Goal: Use online tool/utility: Utilize a website feature to perform a specific function

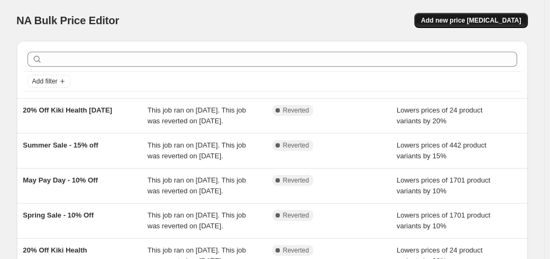
click at [473, 14] on button "Add new price [MEDICAL_DATA]" at bounding box center [470, 20] width 113 height 15
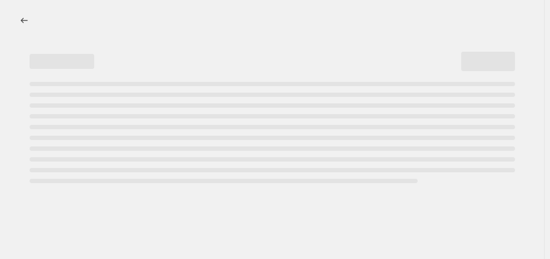
select select "percentage"
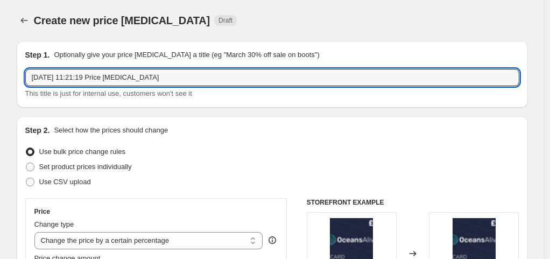
drag, startPoint x: 165, startPoint y: 80, endPoint x: 11, endPoint y: 68, distance: 154.3
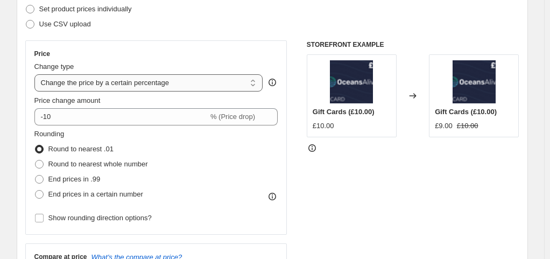
scroll to position [159, 0]
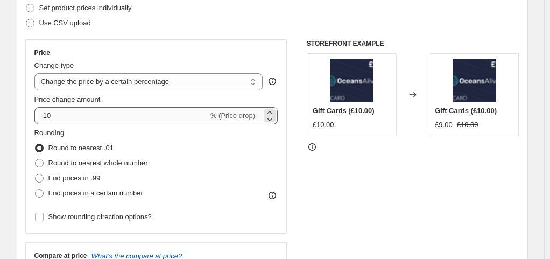
type input "20% Off Well Actually"
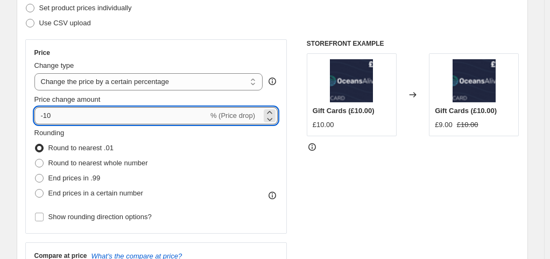
click at [147, 117] on input "-10" at bounding box center [121, 115] width 174 height 17
type input "-1"
type input "20"
click at [211, 154] on div "Rounding Round to nearest .01 Round to nearest whole number End prices in .99 E…" at bounding box center [156, 163] width 244 height 73
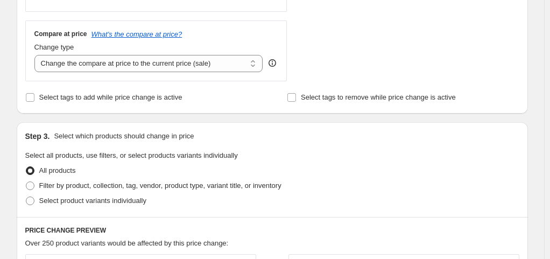
scroll to position [493, 0]
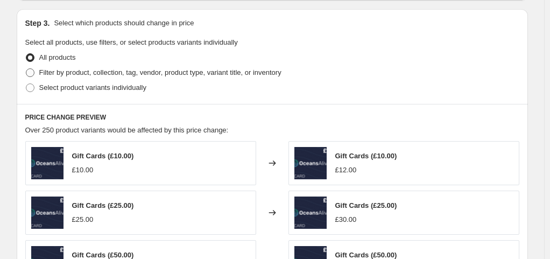
click at [35, 72] on span at bounding box center [30, 73] width 10 height 10
click at [26, 69] on input "Filter by product, collection, tag, vendor, product type, variant title, or inv…" at bounding box center [26, 68] width 1 height 1
radio input "true"
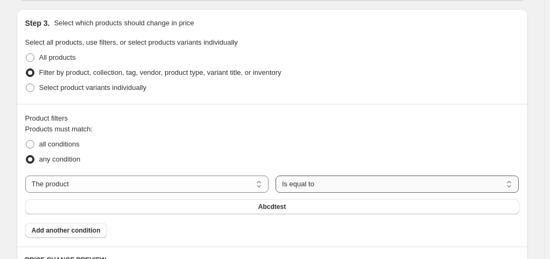
scroll to position [536, 0]
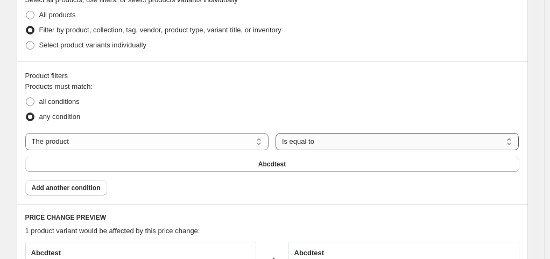
click at [283, 144] on select "Is equal to Is not equal to" at bounding box center [397, 141] width 244 height 17
click at [275, 133] on select "Is equal to Is not equal to" at bounding box center [397, 141] width 244 height 17
click at [91, 183] on span "Add another condition" at bounding box center [66, 187] width 69 height 9
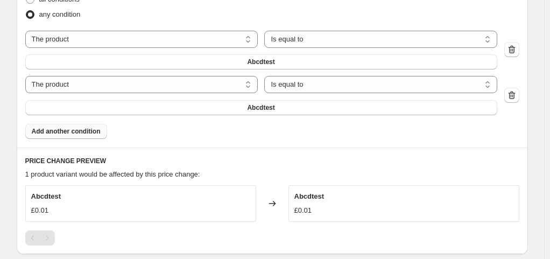
scroll to position [574, 0]
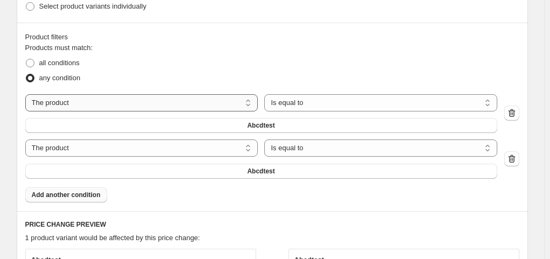
click at [152, 102] on select "The product The product's collection The product's tag The product's vendor The…" at bounding box center [141, 102] width 232 height 17
select select "collection"
click at [264, 105] on select "Is equal to Is not equal to" at bounding box center [380, 102] width 232 height 17
click at [264, 94] on select "Is equal to Is not equal to" at bounding box center [380, 102] width 232 height 17
click at [371, 118] on button "Advent Calendar" at bounding box center [261, 125] width 472 height 15
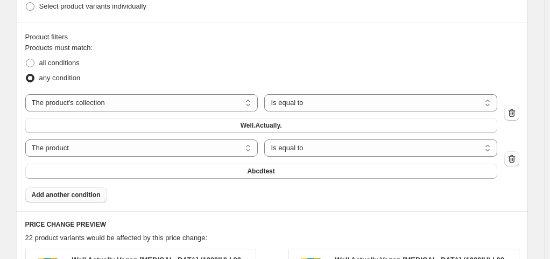
click at [513, 153] on icon "button" at bounding box center [511, 158] width 11 height 11
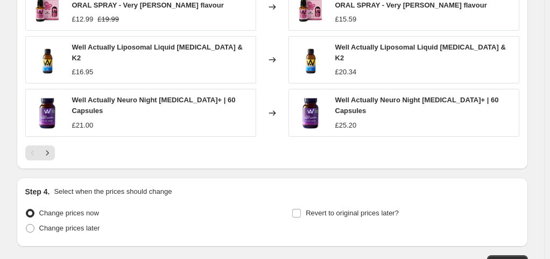
scroll to position [941, 0]
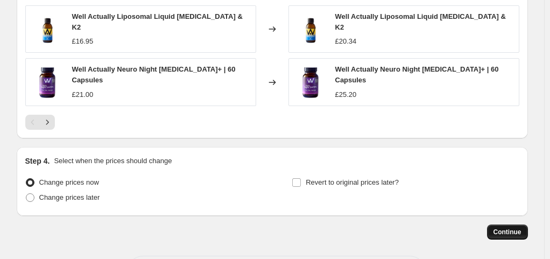
click at [507, 228] on span "Continue" at bounding box center [507, 232] width 28 height 9
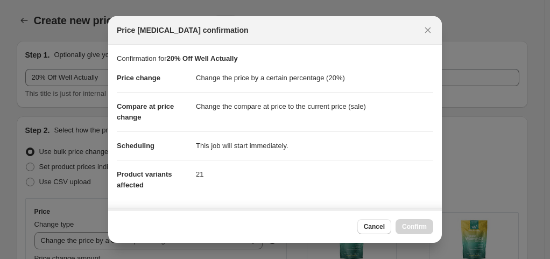
scroll to position [0, 0]
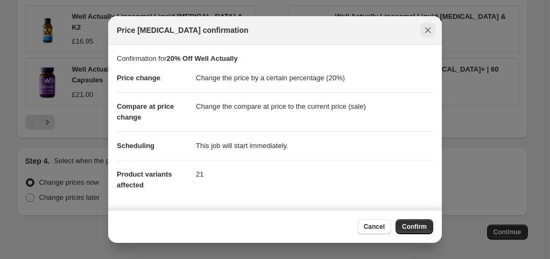
click at [429, 34] on icon "Close" at bounding box center [427, 30] width 11 height 11
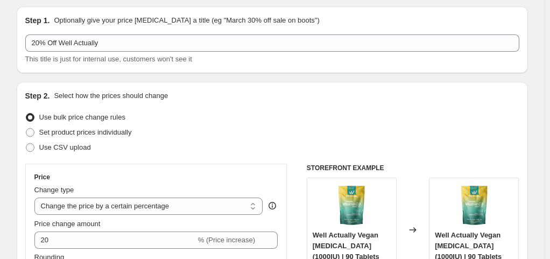
scroll to position [3, 0]
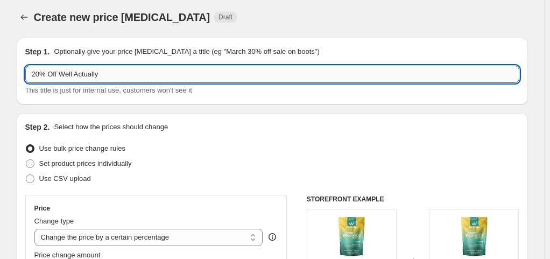
click at [136, 68] on input "20% Off Well Actually" at bounding box center [272, 74] width 494 height 17
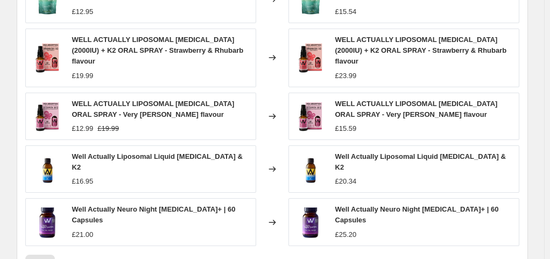
scroll to position [941, 0]
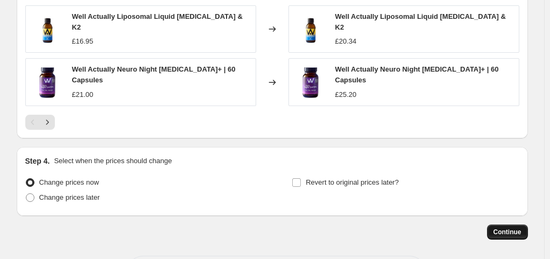
type input "20% Off Well Actually [DATE]"
click at [500, 228] on span "Continue" at bounding box center [507, 232] width 28 height 9
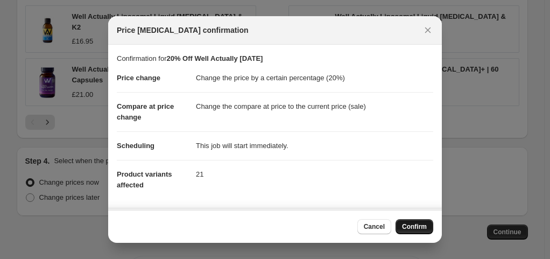
click at [418, 223] on span "Confirm" at bounding box center [414, 226] width 25 height 9
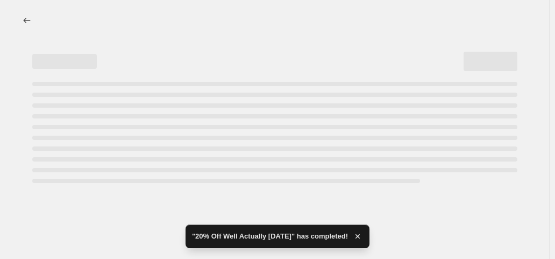
select select "percentage"
select select "collection"
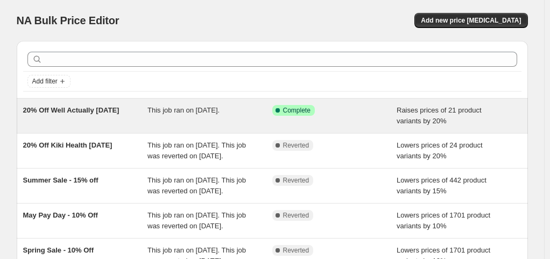
click at [61, 115] on div "20% Off Well Actually [DATE]" at bounding box center [85, 116] width 125 height 22
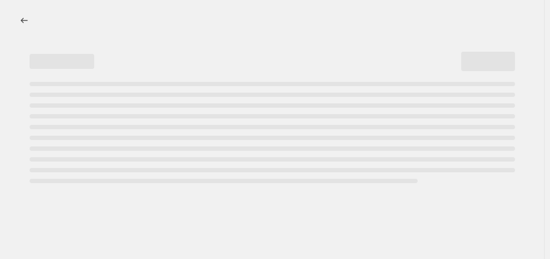
select select "percentage"
select select "collection"
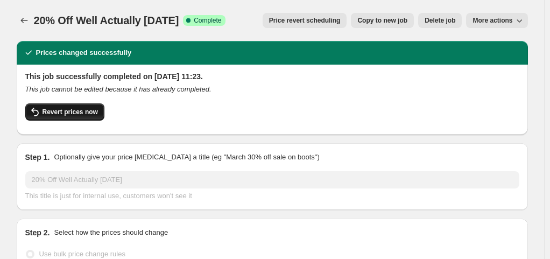
click at [77, 111] on span "Revert prices now" at bounding box center [69, 112] width 55 height 9
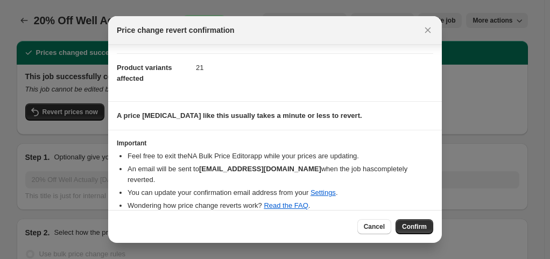
scroll to position [37, 0]
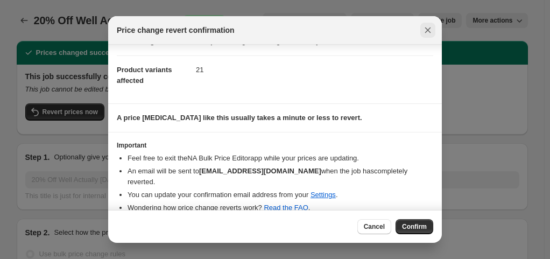
click at [429, 30] on icon "Close" at bounding box center [427, 30] width 11 height 11
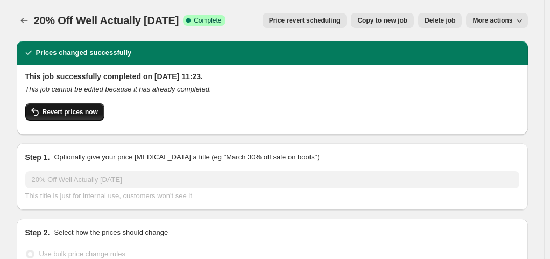
click at [79, 114] on span "Revert prices now" at bounding box center [69, 112] width 55 height 9
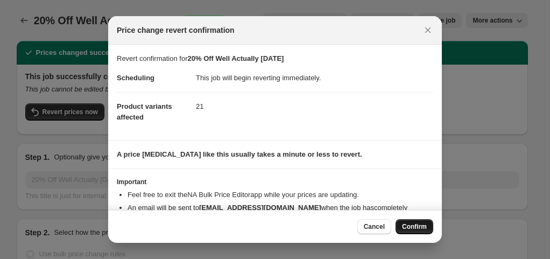
click at [416, 224] on span "Confirm" at bounding box center [414, 226] width 25 height 9
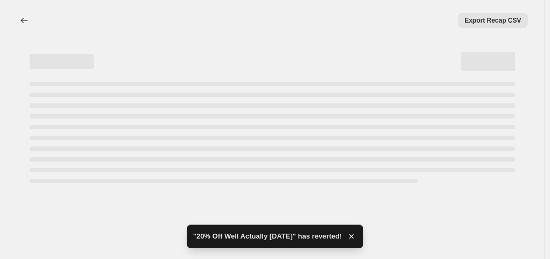
scroll to position [0, 0]
select select "percentage"
select select "collection"
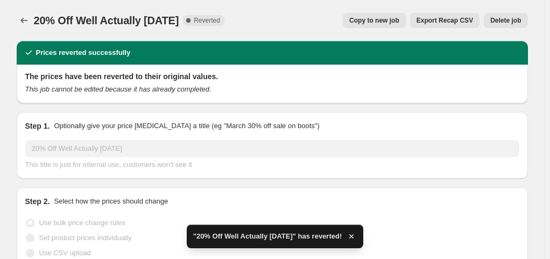
click at [518, 21] on span "Delete job" at bounding box center [505, 20] width 31 height 9
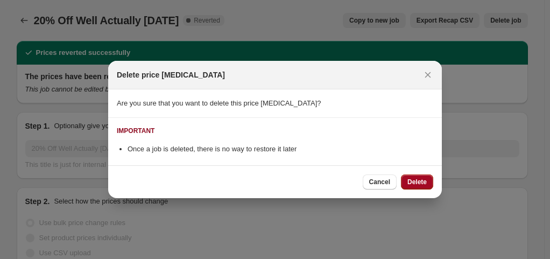
click at [411, 180] on span "Delete" at bounding box center [416, 181] width 19 height 9
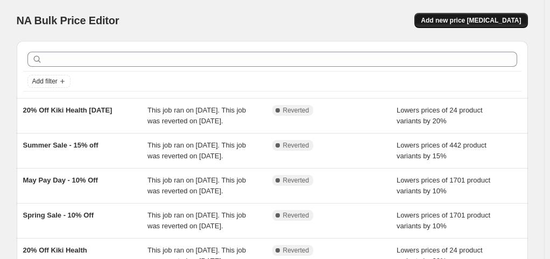
click at [488, 19] on span "Add new price [MEDICAL_DATA]" at bounding box center [471, 20] width 100 height 9
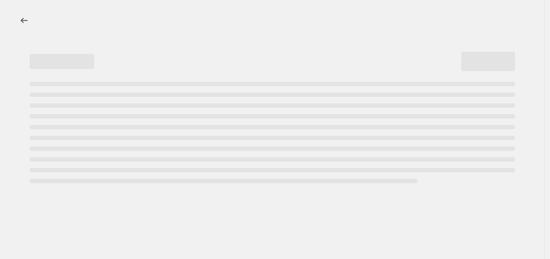
select select "percentage"
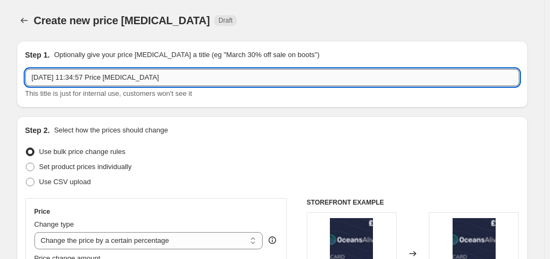
click at [113, 80] on input "[DATE] 11:34:57 Price [MEDICAL_DATA]" at bounding box center [272, 77] width 494 height 17
drag, startPoint x: 158, startPoint y: 78, endPoint x: 4, endPoint y: 66, distance: 154.9
type input "W"
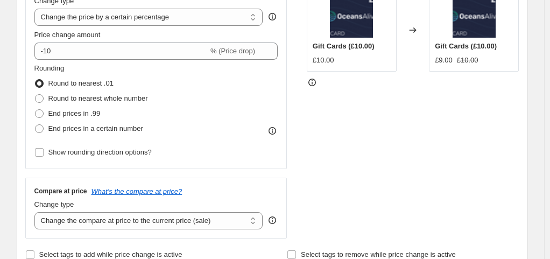
scroll to position [109, 0]
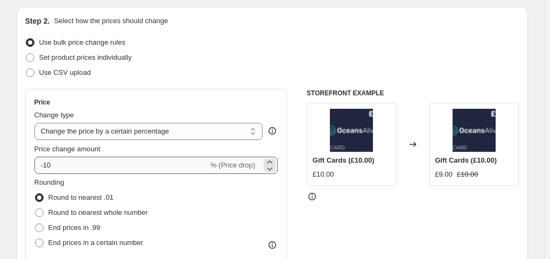
type input "20% Off Well Actually [DATE]"
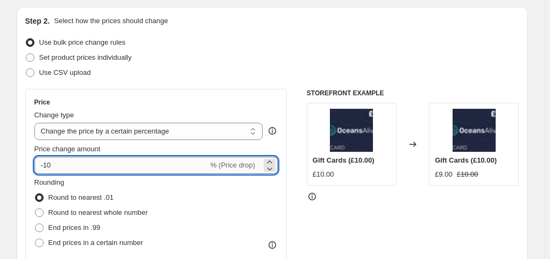
click at [77, 166] on input "-10" at bounding box center [121, 165] width 174 height 17
type input "-1"
type input "-20"
click at [174, 202] on div "Rounding Round to nearest .01 Round to nearest whole number End prices in .99 E…" at bounding box center [156, 213] width 244 height 73
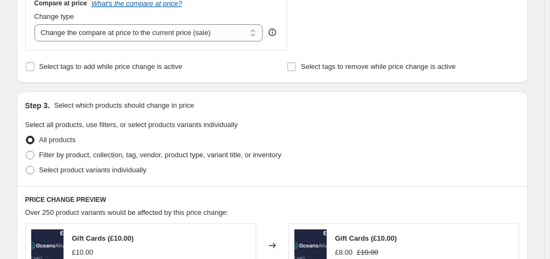
scroll to position [410, 0]
click at [82, 160] on span "Filter by product, collection, tag, vendor, product type, variant title, or inv…" at bounding box center [160, 155] width 242 height 11
click at [26, 152] on input "Filter by product, collection, tag, vendor, product type, variant title, or inv…" at bounding box center [26, 151] width 1 height 1
radio input "true"
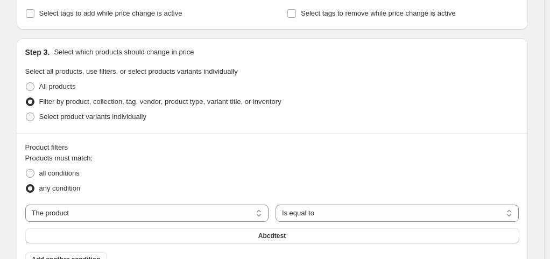
scroll to position [505, 0]
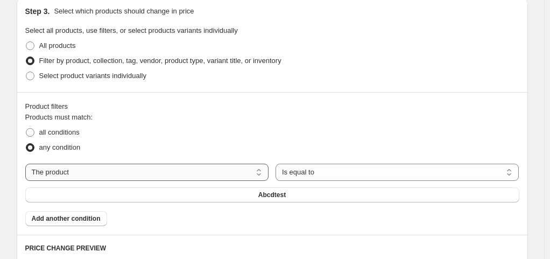
click at [174, 172] on select "The product The product's collection The product's tag The product's vendor The…" at bounding box center [147, 172] width 244 height 17
select select "collection"
click at [396, 187] on button "Advent Calendar" at bounding box center [272, 194] width 494 height 15
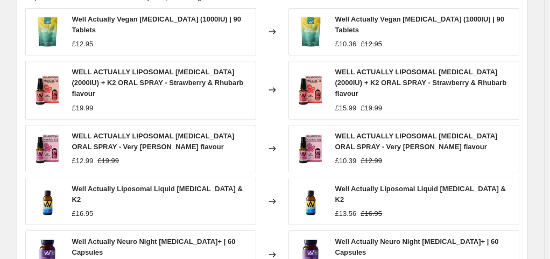
scroll to position [941, 0]
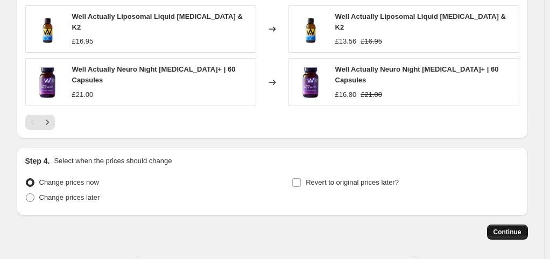
click at [506, 228] on span "Continue" at bounding box center [507, 232] width 28 height 9
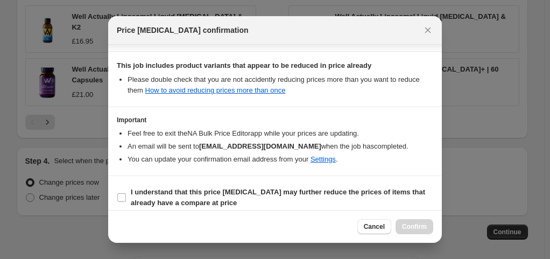
scroll to position [191, 0]
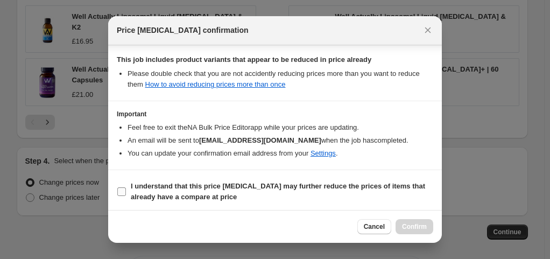
click at [124, 187] on input "I understand that this price [MEDICAL_DATA] may further reduce the prices of it…" at bounding box center [121, 191] width 9 height 9
checkbox input "true"
click at [408, 229] on span "Confirm" at bounding box center [414, 226] width 25 height 9
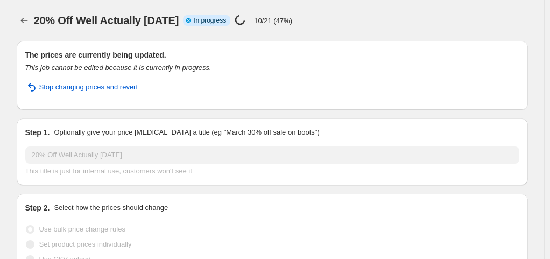
select select "percentage"
select select "collection"
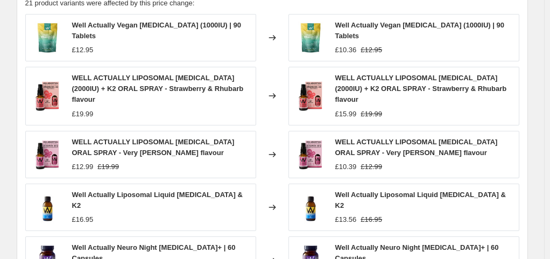
scroll to position [1020, 0]
